Goal: Task Accomplishment & Management: Complete application form

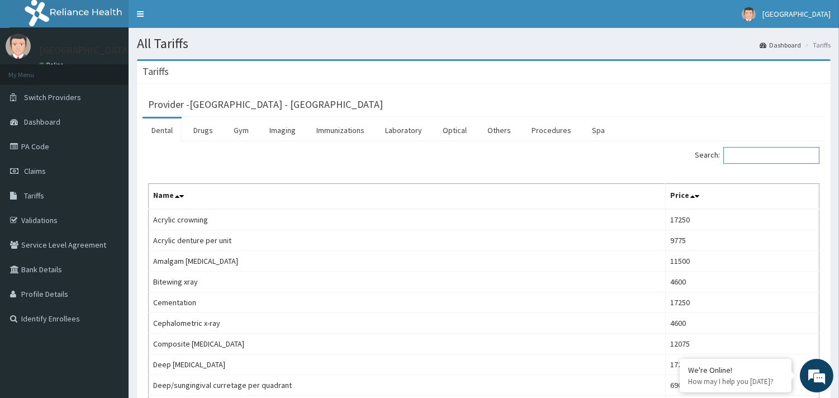
click at [761, 154] on input "Search:" at bounding box center [771, 155] width 96 height 17
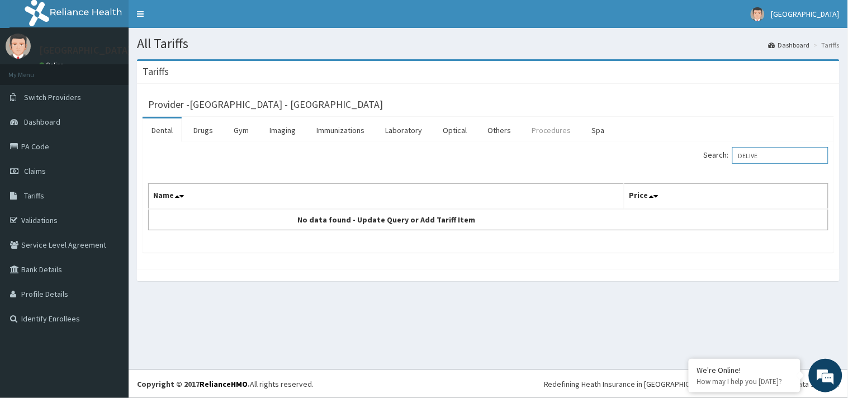
type input "DELIVE"
click at [550, 135] on link "Procedures" at bounding box center [551, 129] width 58 height 23
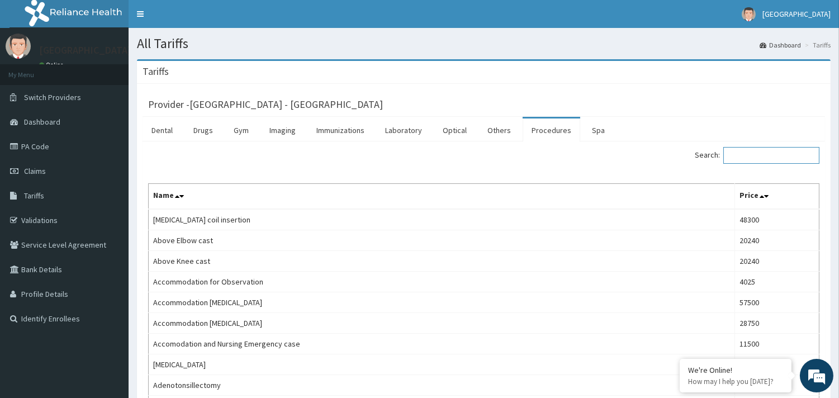
click at [760, 158] on input "Search:" at bounding box center [771, 155] width 96 height 17
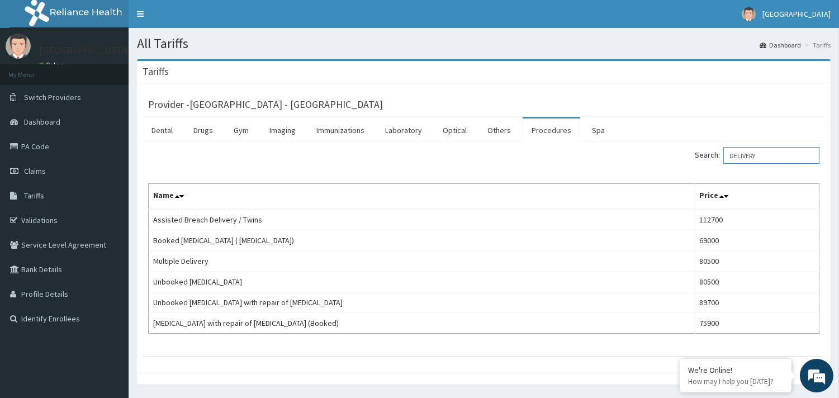
type input "DELIVERY"
click at [40, 146] on link "PA Code" at bounding box center [64, 146] width 129 height 25
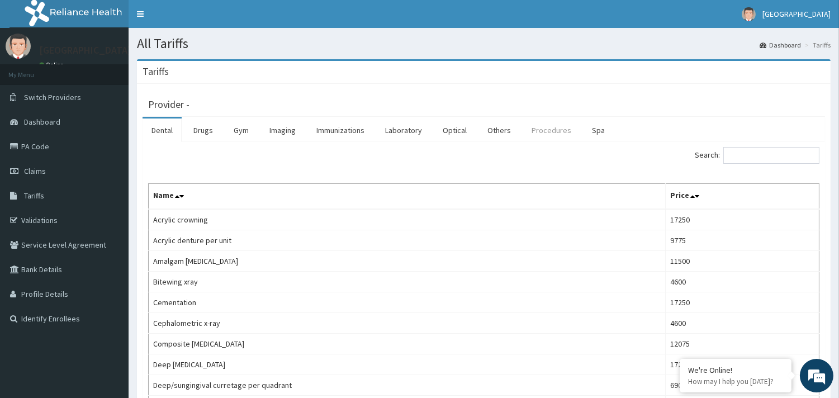
click at [548, 129] on link "Procedures" at bounding box center [551, 129] width 58 height 23
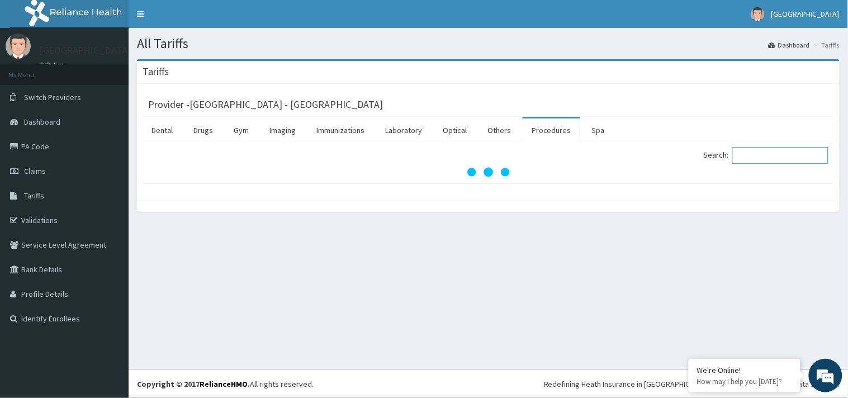
click at [748, 155] on input "Search:" at bounding box center [780, 155] width 96 height 17
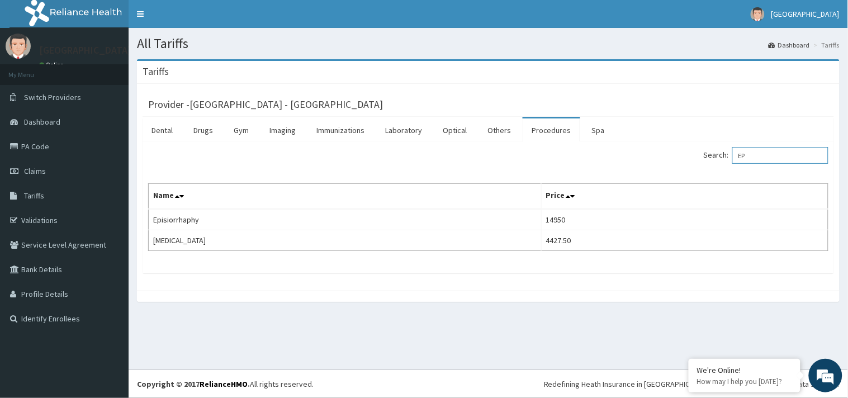
type input "E"
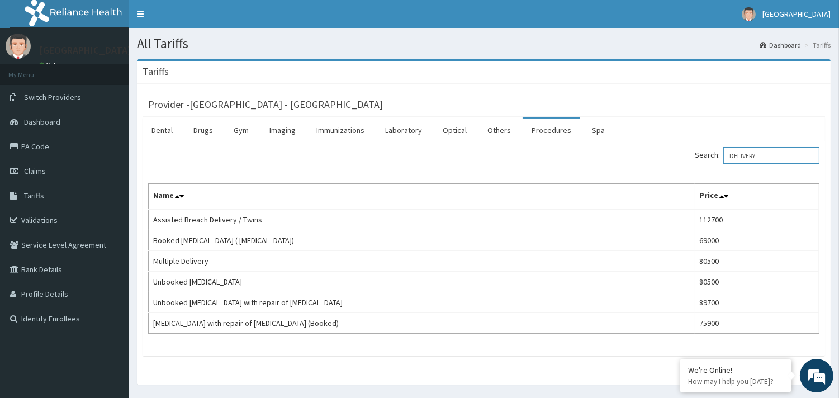
type input "DELIVERY"
click at [35, 149] on link "PA Code" at bounding box center [64, 146] width 129 height 25
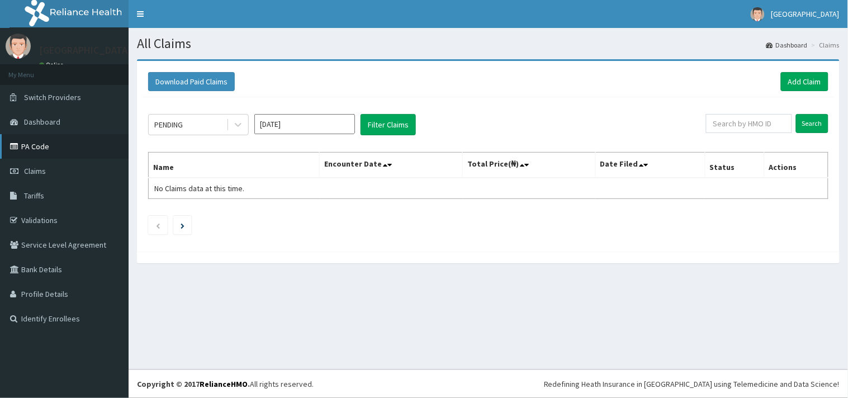
click at [45, 144] on link "PA Code" at bounding box center [64, 146] width 129 height 25
click at [805, 80] on link "Add Claim" at bounding box center [804, 81] width 47 height 19
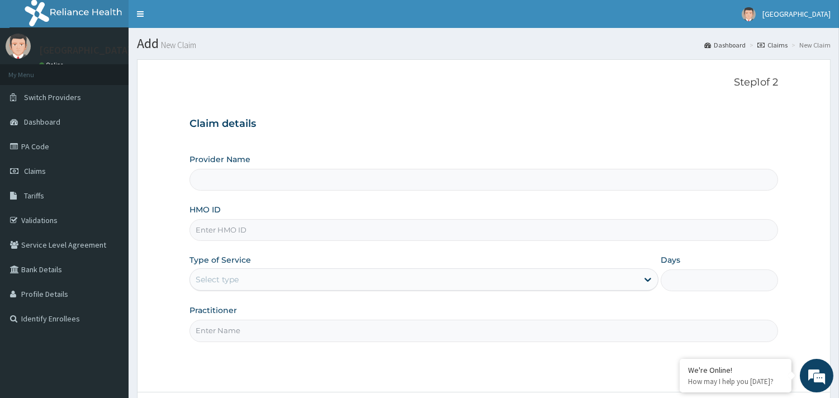
type input "[GEOGRAPHIC_DATA] - [GEOGRAPHIC_DATA]"
click at [230, 224] on input "HMO ID" at bounding box center [483, 230] width 588 height 22
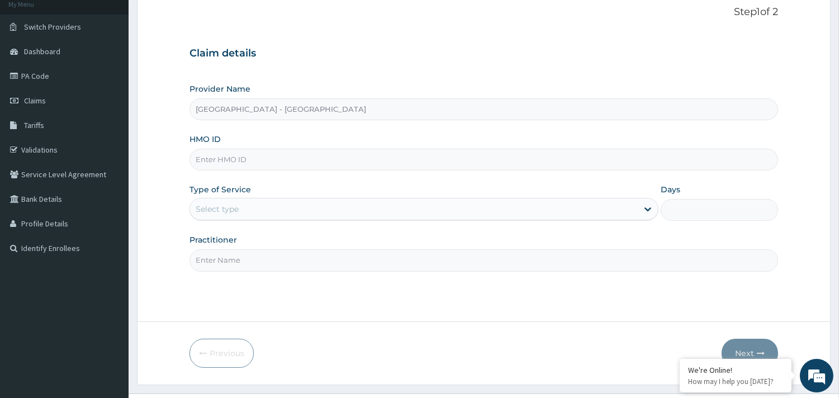
scroll to position [95, 0]
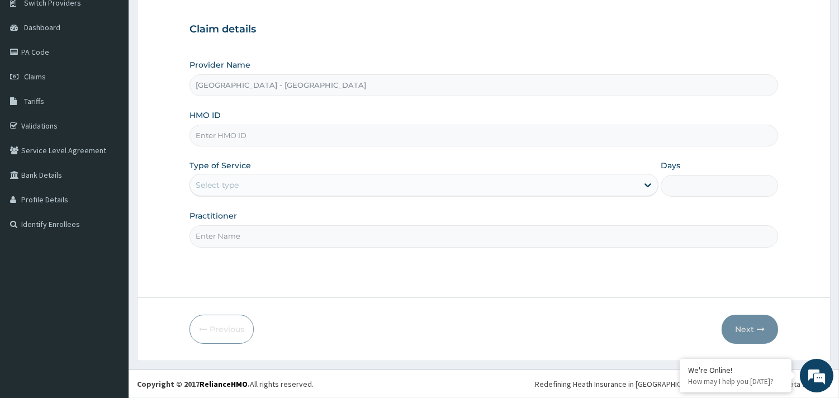
click at [222, 134] on input "HMO ID" at bounding box center [483, 136] width 588 height 22
drag, startPoint x: 47, startPoint y: 51, endPoint x: 41, endPoint y: 49, distance: 6.0
click at [46, 51] on link "PA Code" at bounding box center [64, 52] width 129 height 25
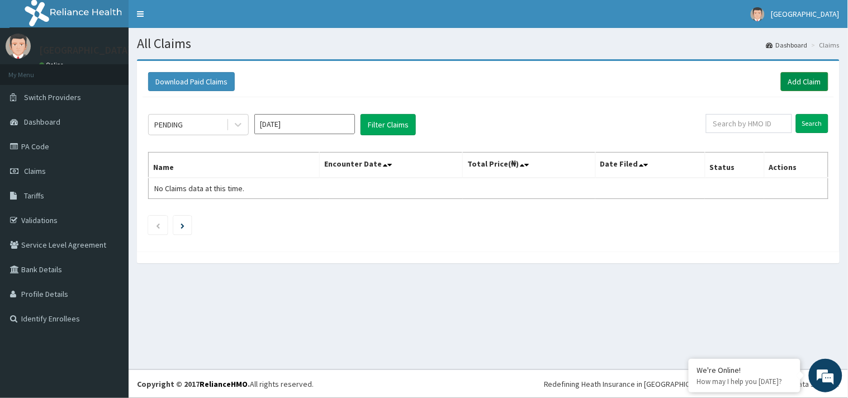
click at [810, 77] on link "Add Claim" at bounding box center [804, 81] width 47 height 19
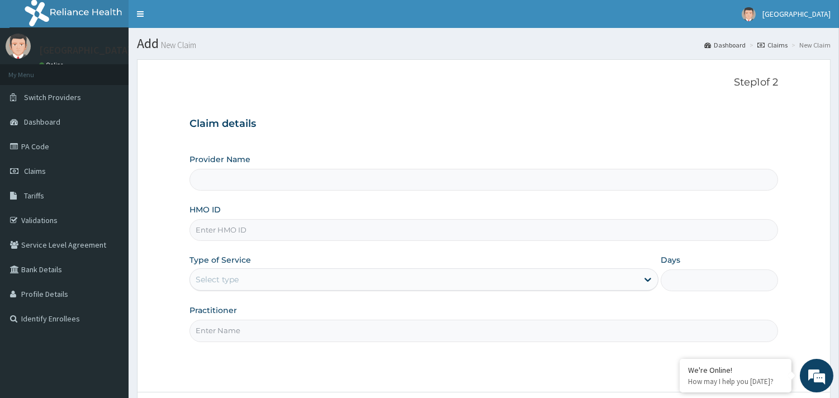
type input "[GEOGRAPHIC_DATA] - [GEOGRAPHIC_DATA]"
click at [231, 227] on input "HMO ID" at bounding box center [483, 230] width 588 height 22
type input "nbc/11345/B"
click at [213, 280] on div "Select type" at bounding box center [217, 279] width 43 height 11
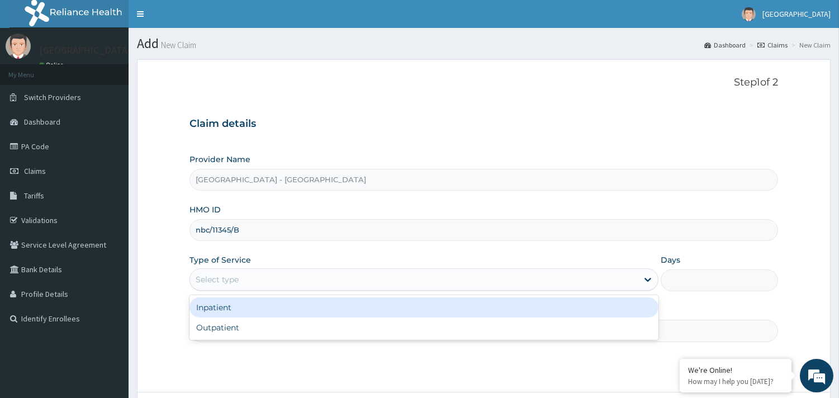
click at [218, 308] on div "Inpatient" at bounding box center [423, 307] width 469 height 20
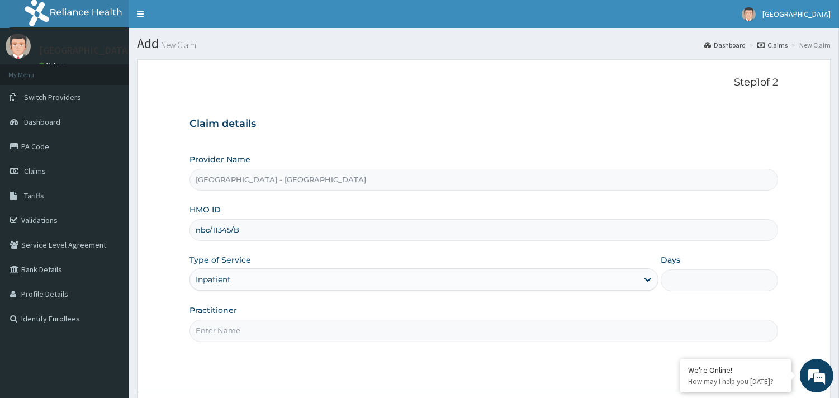
click at [749, 282] on input "Days" at bounding box center [718, 280] width 117 height 22
type input "2"
click at [284, 332] on input "Practitioner" at bounding box center [483, 331] width 588 height 22
type input "DR ADEBAYO"
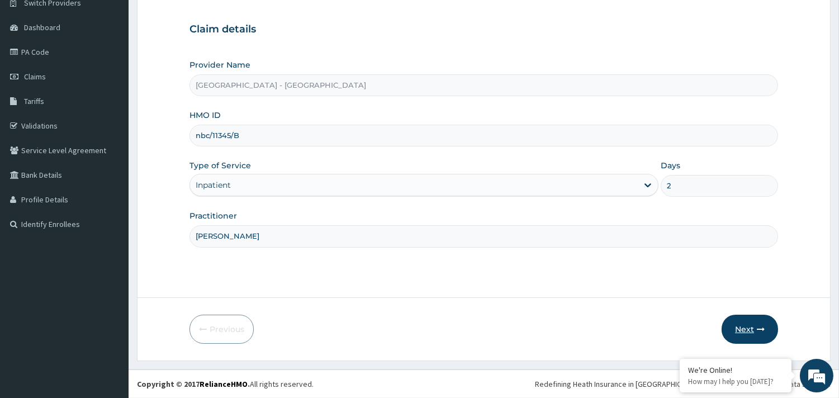
click at [750, 326] on button "Next" at bounding box center [749, 329] width 56 height 29
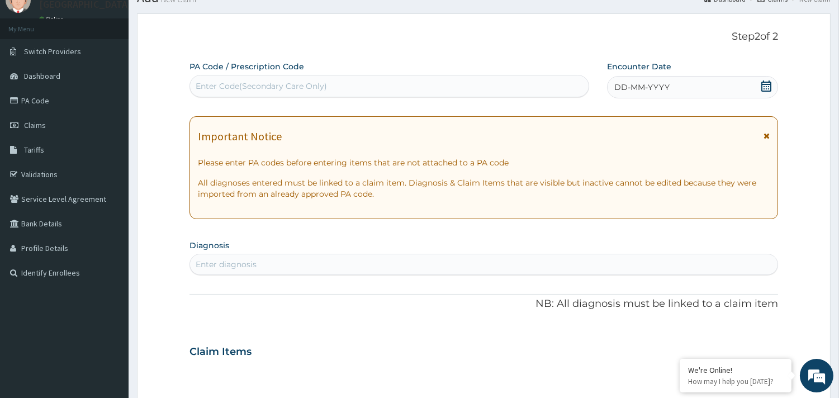
scroll to position [0, 0]
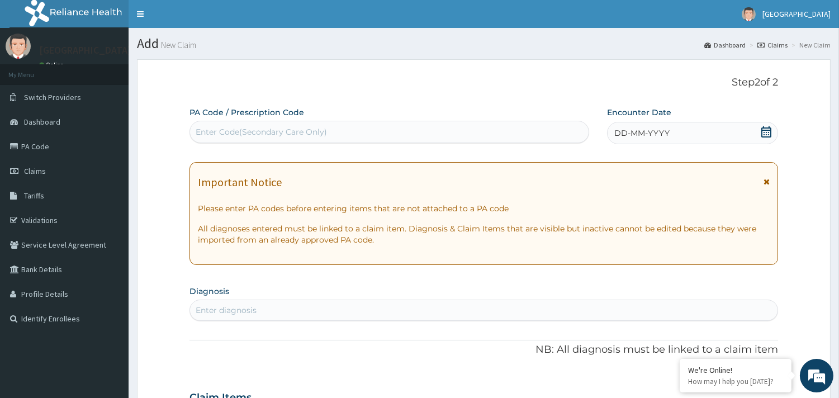
drag, startPoint x: 298, startPoint y: 132, endPoint x: 292, endPoint y: 130, distance: 6.2
drag, startPoint x: 292, startPoint y: 130, endPoint x: 240, endPoint y: 129, distance: 52.0
click at [242, 130] on div "Enter Code(Secondary Care Only)" at bounding box center [261, 131] width 131 height 11
drag, startPoint x: 237, startPoint y: 130, endPoint x: 230, endPoint y: 134, distance: 8.2
click at [231, 135] on div "Enter Code(Secondary Care Only)" at bounding box center [261, 131] width 131 height 11
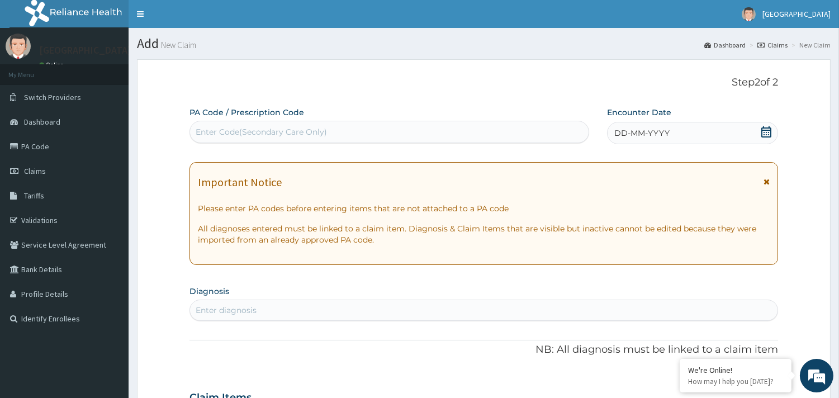
paste input "PA/66C049"
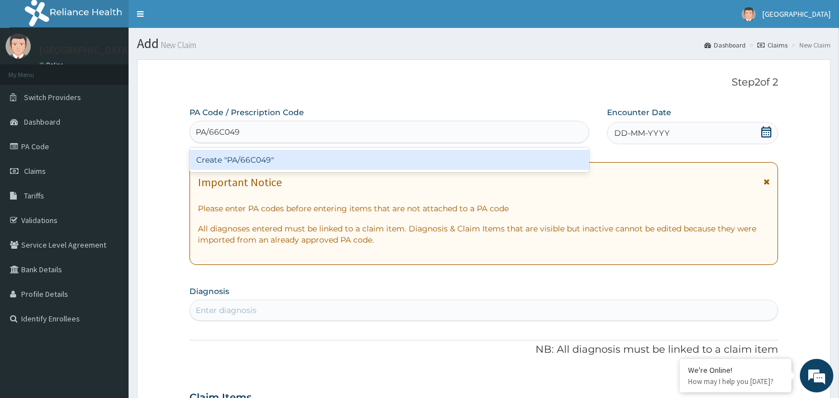
type input "PA/66C049"
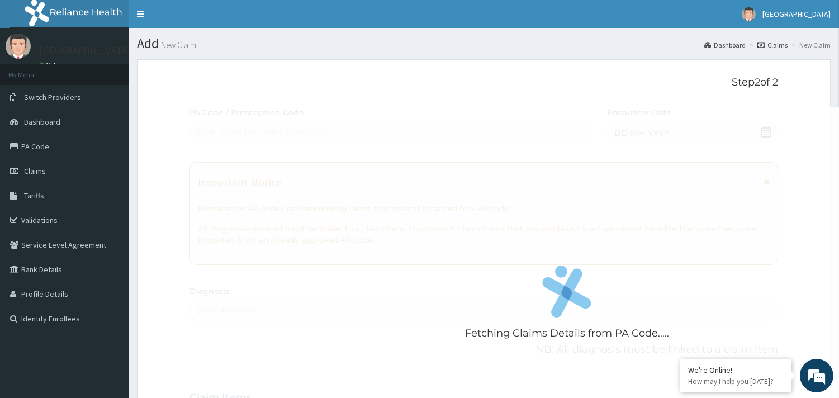
click at [335, 88] on p "Step 2 of 2" at bounding box center [483, 83] width 588 height 12
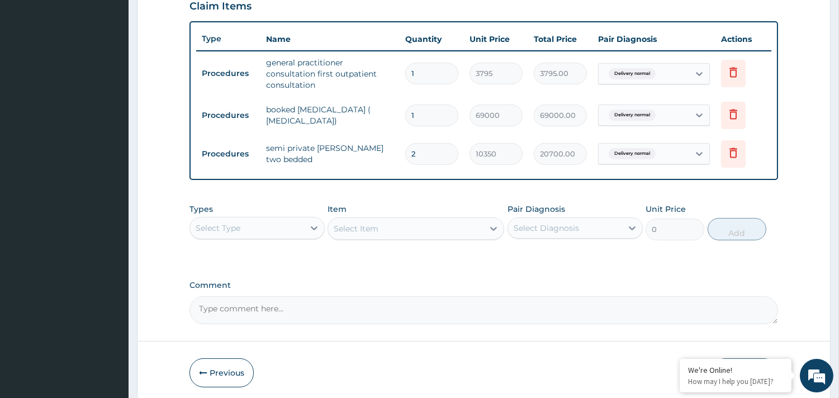
scroll to position [431, 0]
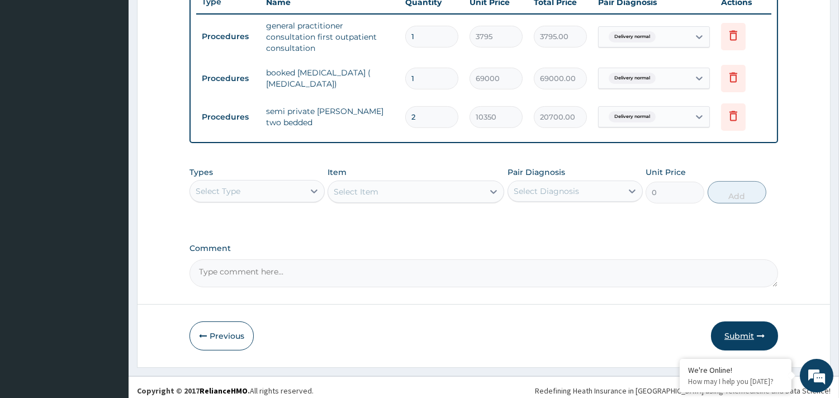
click at [741, 326] on button "Submit" at bounding box center [744, 335] width 67 height 29
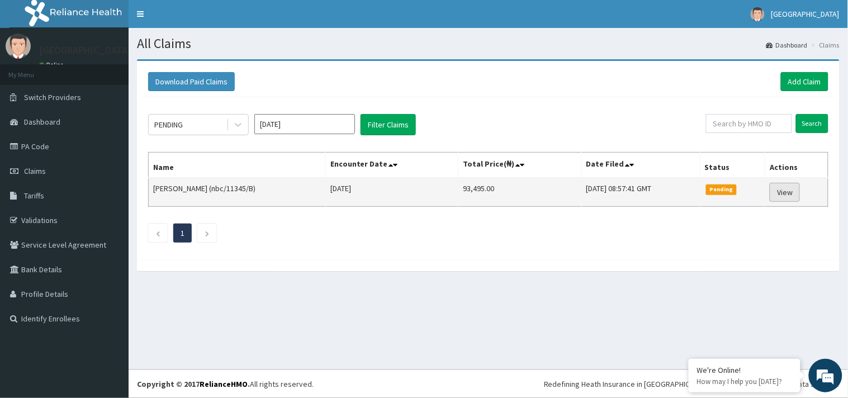
click at [778, 194] on link "View" at bounding box center [784, 192] width 30 height 19
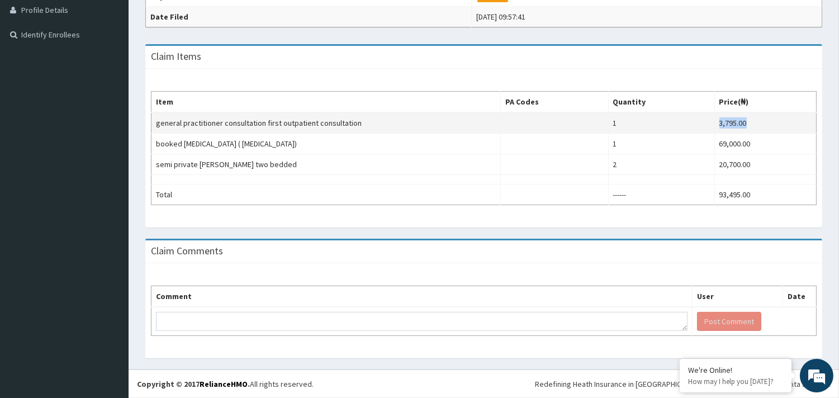
drag, startPoint x: 719, startPoint y: 123, endPoint x: 772, endPoint y: 129, distance: 53.4
click at [772, 129] on td "3,795.00" at bounding box center [765, 122] width 102 height 21
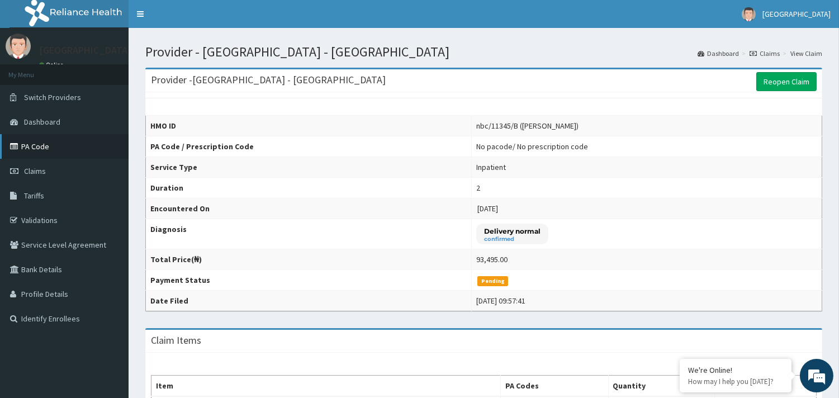
click at [42, 151] on link "PA Code" at bounding box center [64, 146] width 129 height 25
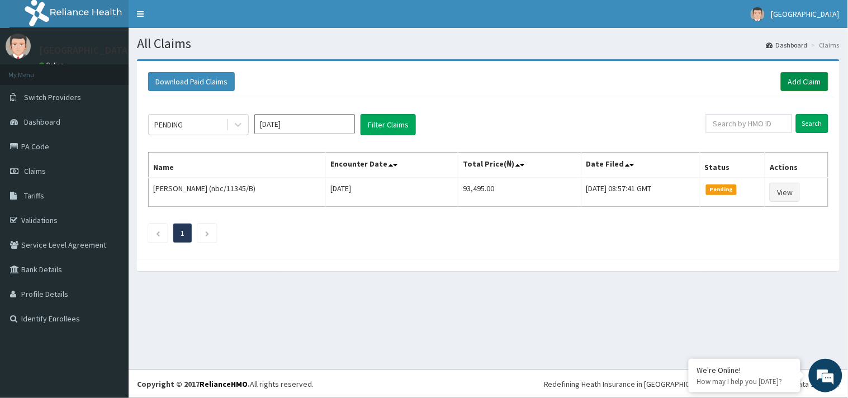
click at [800, 77] on link "Add Claim" at bounding box center [804, 81] width 47 height 19
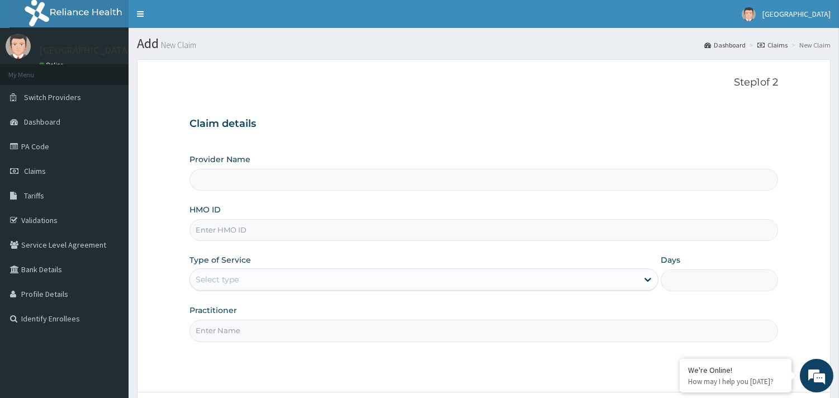
type input "Queens Hospital - Ilaro"
click at [242, 234] on input "HMO ID" at bounding box center [483, 230] width 588 height 22
type input "nbc/11345/B"
click at [255, 274] on div "Select type" at bounding box center [414, 279] width 448 height 18
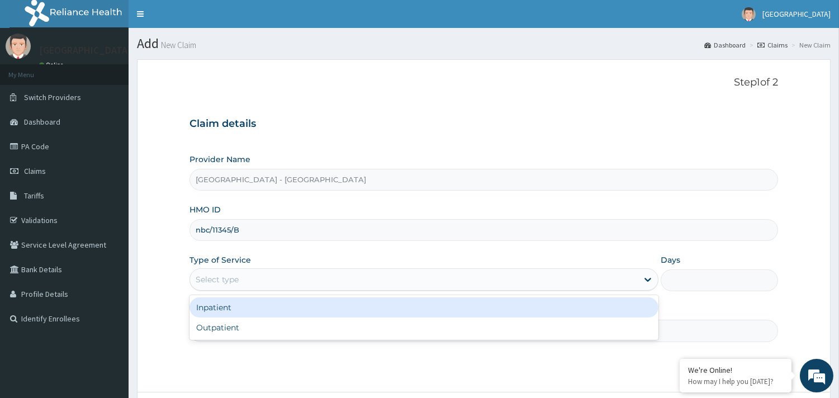
click at [224, 306] on div "Inpatient" at bounding box center [423, 307] width 469 height 20
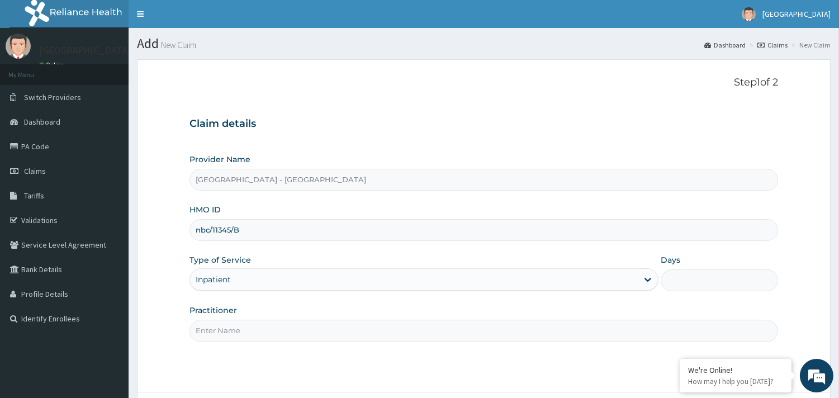
click at [700, 285] on input "Days" at bounding box center [718, 280] width 117 height 22
type input "2"
click at [259, 324] on input "Practitioner" at bounding box center [483, 331] width 588 height 22
type input "DR ADEBAYO"
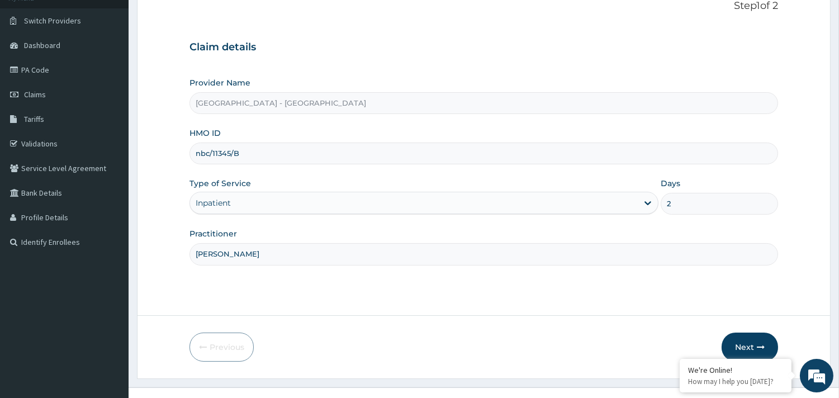
scroll to position [95, 0]
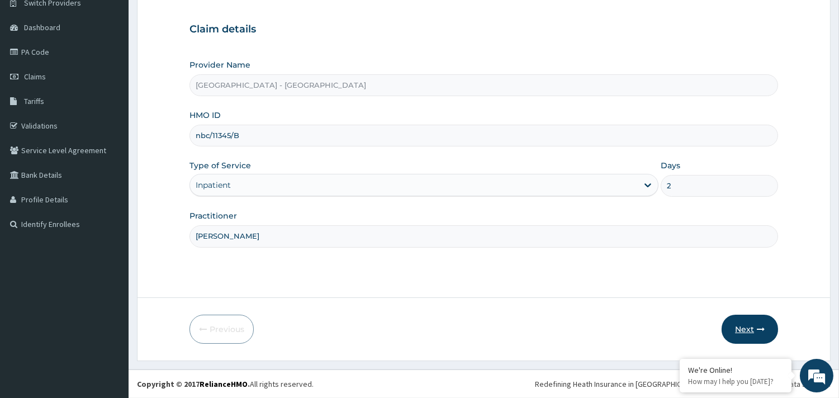
click at [745, 319] on button "Next" at bounding box center [749, 329] width 56 height 29
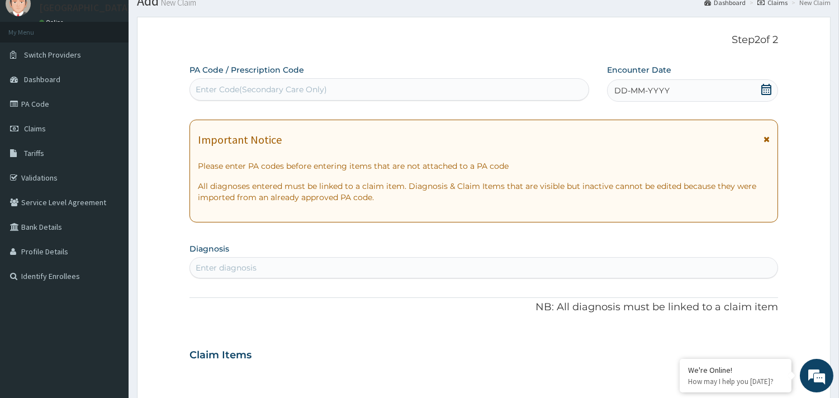
scroll to position [0, 0]
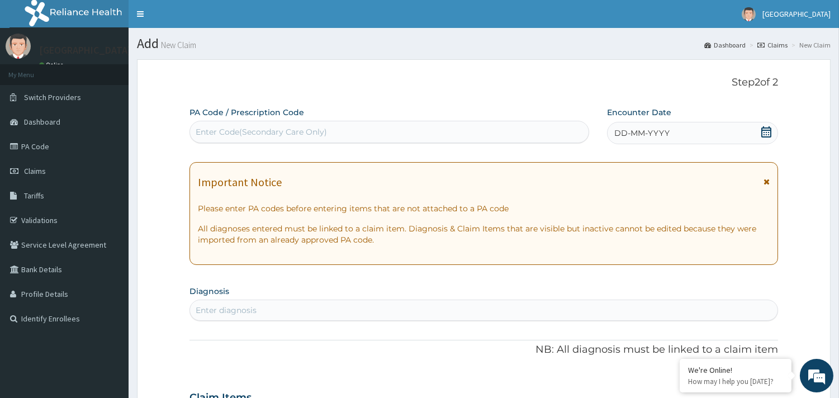
drag, startPoint x: 237, startPoint y: 131, endPoint x: 192, endPoint y: 138, distance: 46.4
click at [192, 138] on div "Enter Code(Secondary Care Only)" at bounding box center [389, 132] width 398 height 18
paste input "PA/CEEB07"
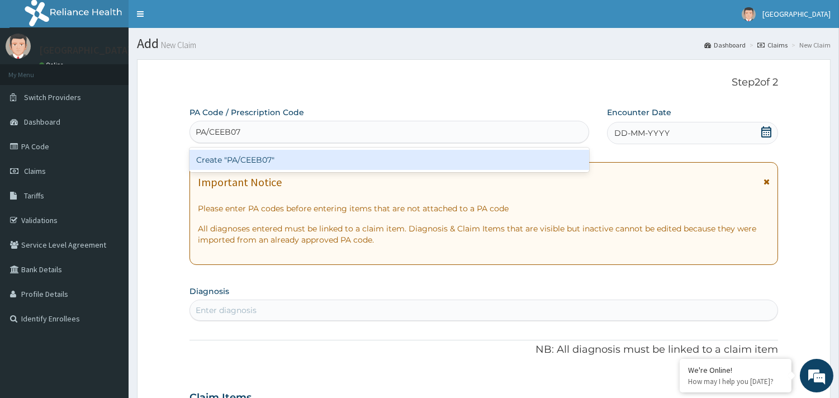
type input "PA/CEEB07"
click at [444, 278] on div "PA Code / Prescription Code option Create "PA/CEEB07" focused, 1 of 1. 1 result…" at bounding box center [483, 396] width 588 height 578
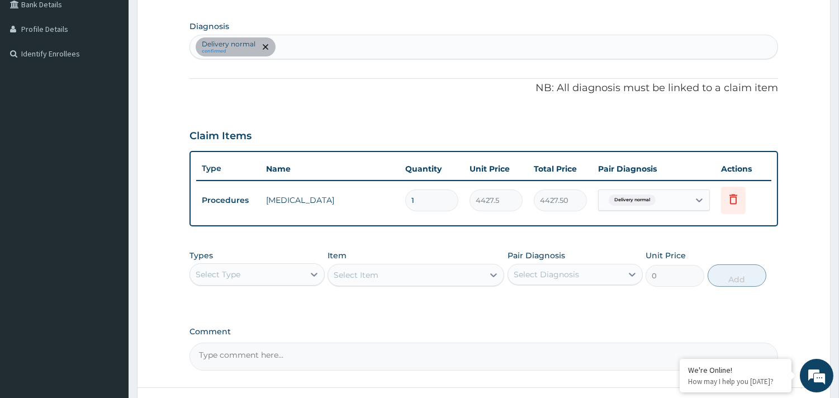
scroll to position [354, 0]
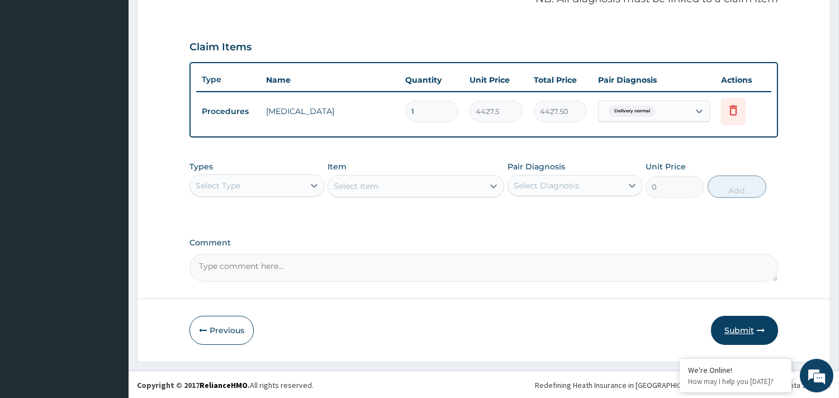
click at [740, 325] on button "Submit" at bounding box center [744, 330] width 67 height 29
